Goal: Transaction & Acquisition: Purchase product/service

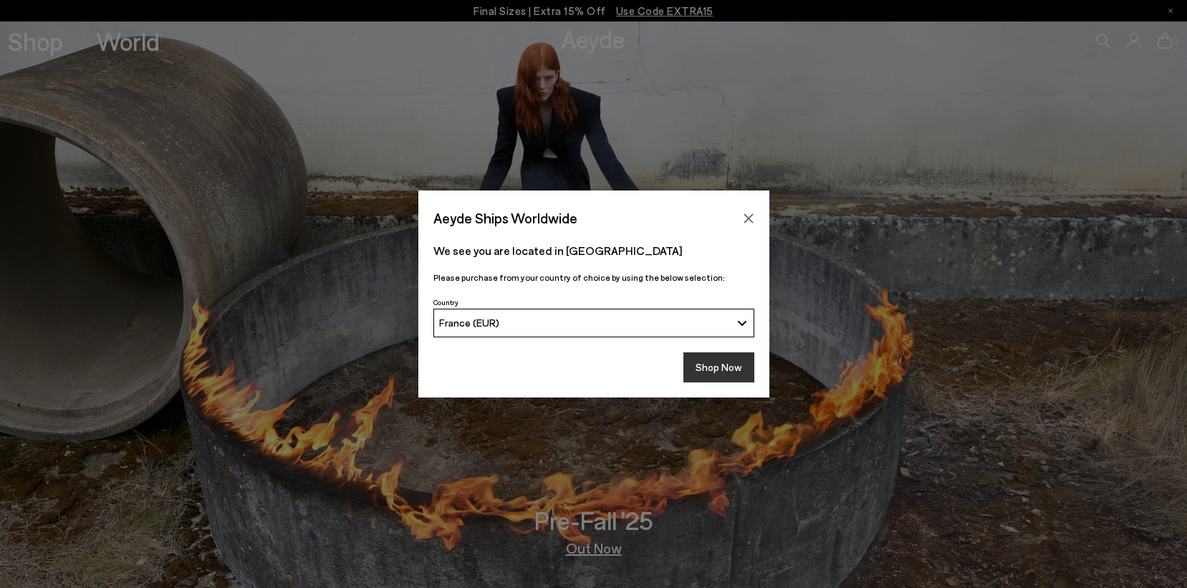
click at [726, 370] on button "Shop Now" at bounding box center [718, 367] width 71 height 30
click at [744, 222] on icon "Close" at bounding box center [747, 217] width 9 height 9
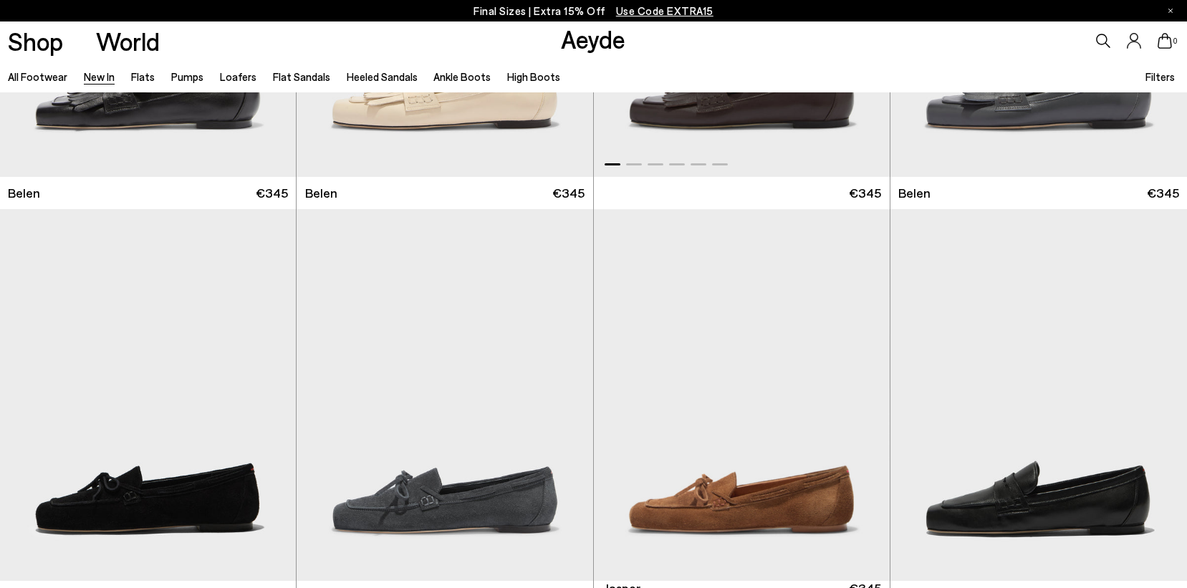
scroll to position [534, 0]
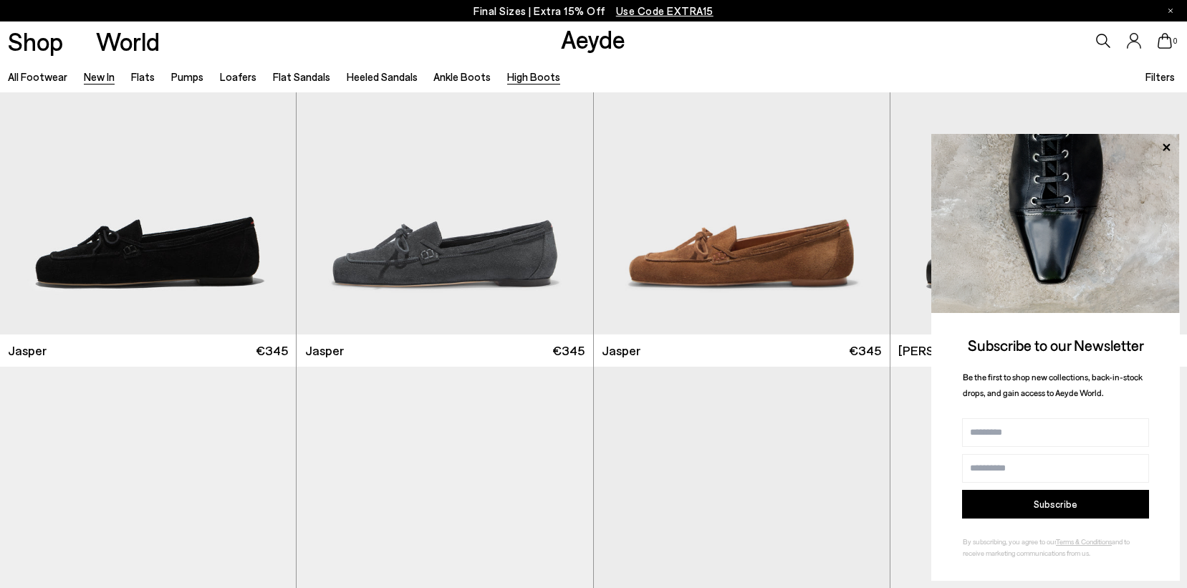
click at [513, 72] on link "High Boots" at bounding box center [533, 76] width 53 height 13
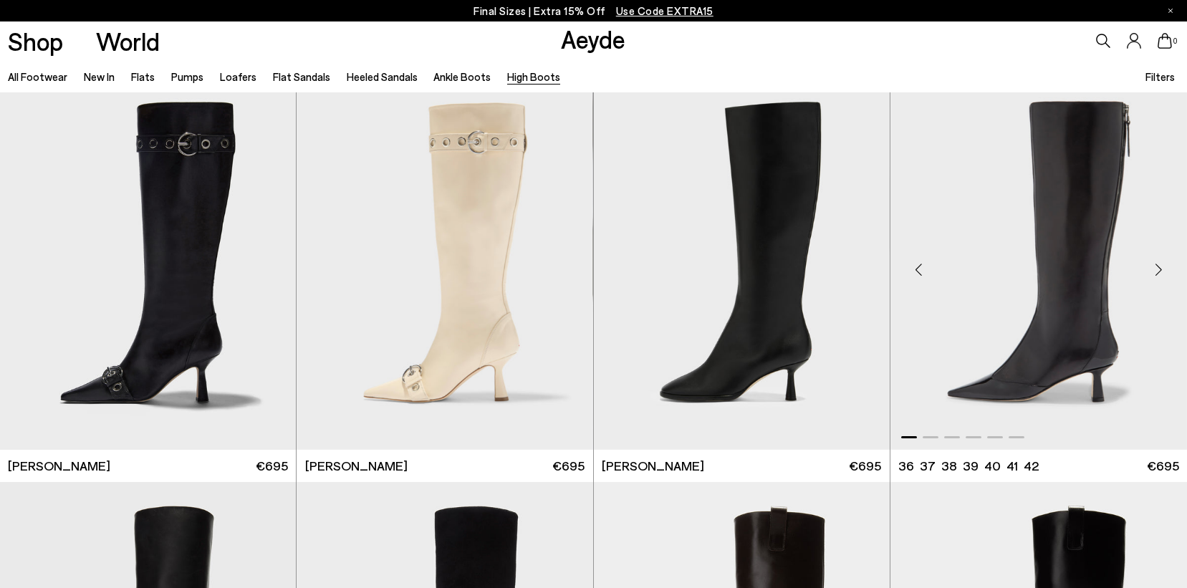
scroll to position [17, 0]
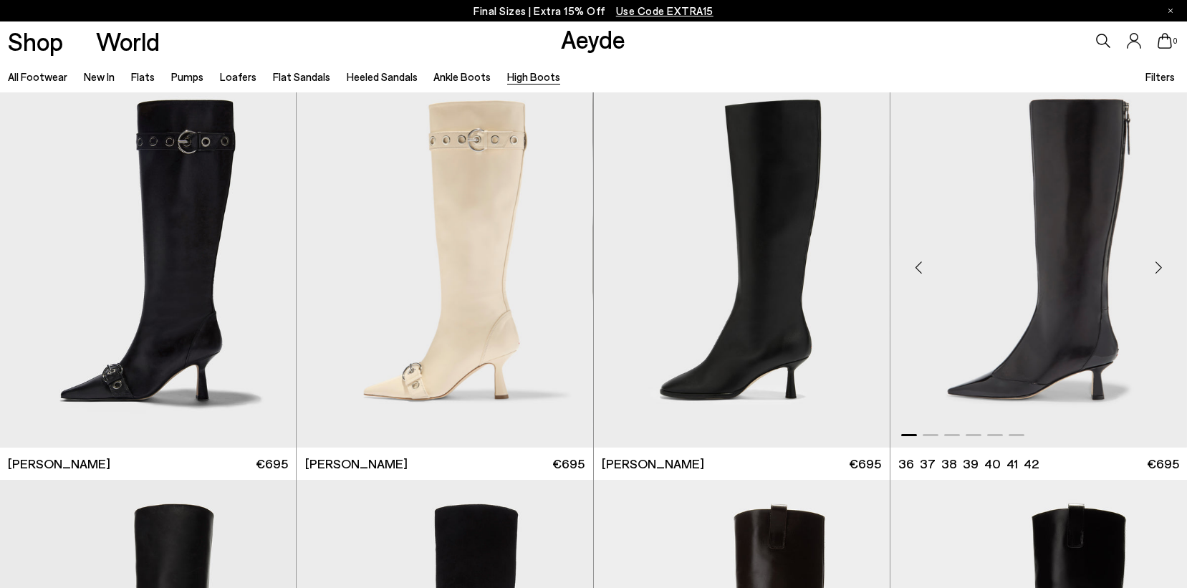
click at [1150, 272] on div "Next slide" at bounding box center [1158, 267] width 43 height 43
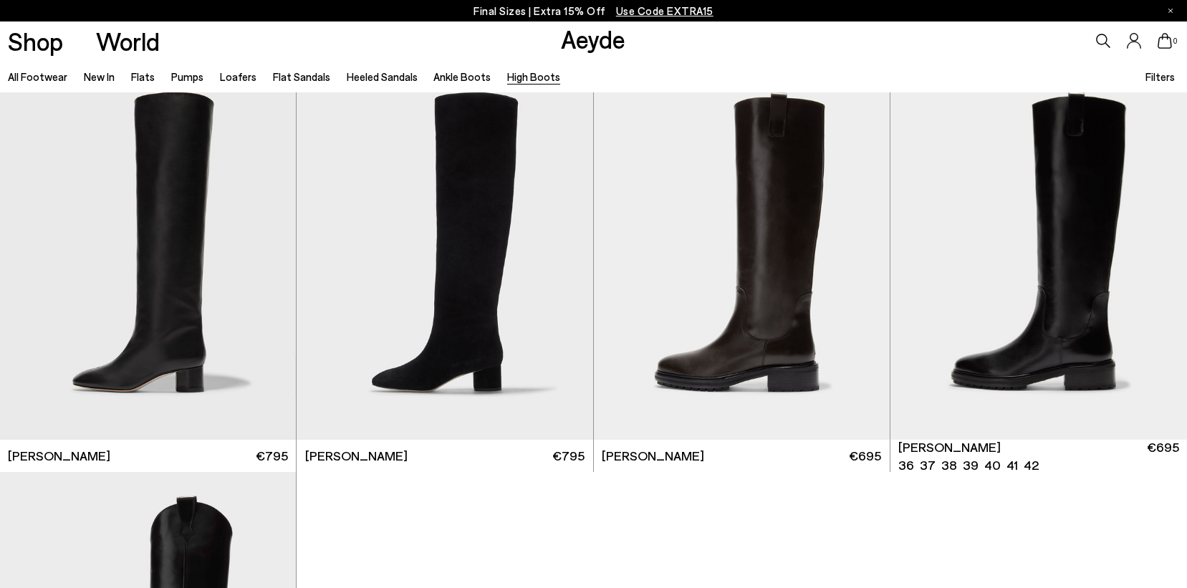
scroll to position [425, 0]
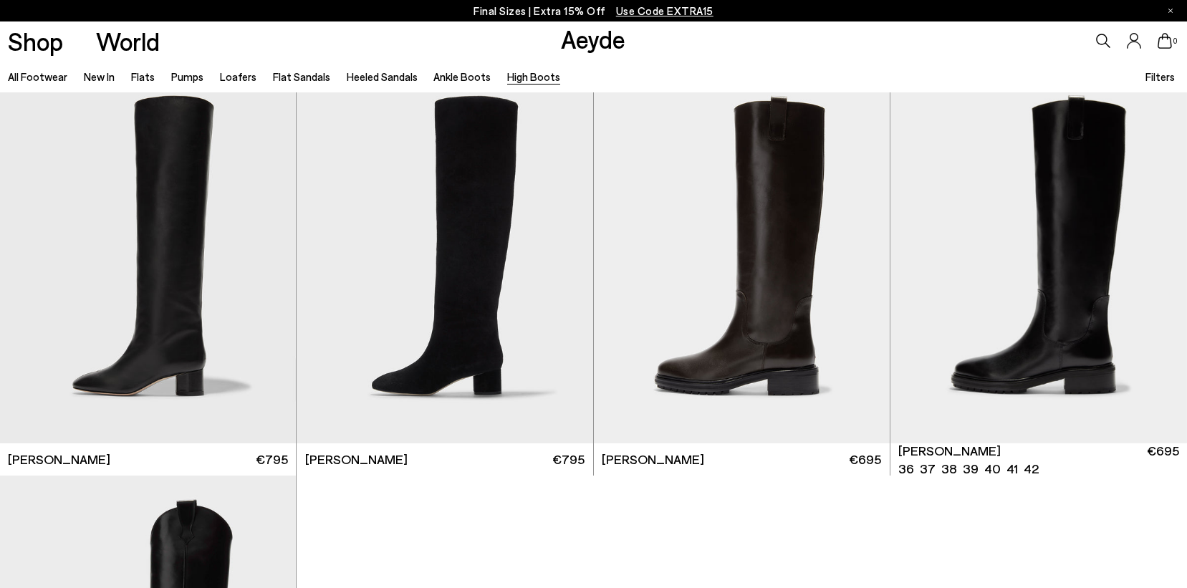
click at [1150, 272] on div "Next slide" at bounding box center [1158, 262] width 43 height 43
